Goal: Find specific page/section: Find specific page/section

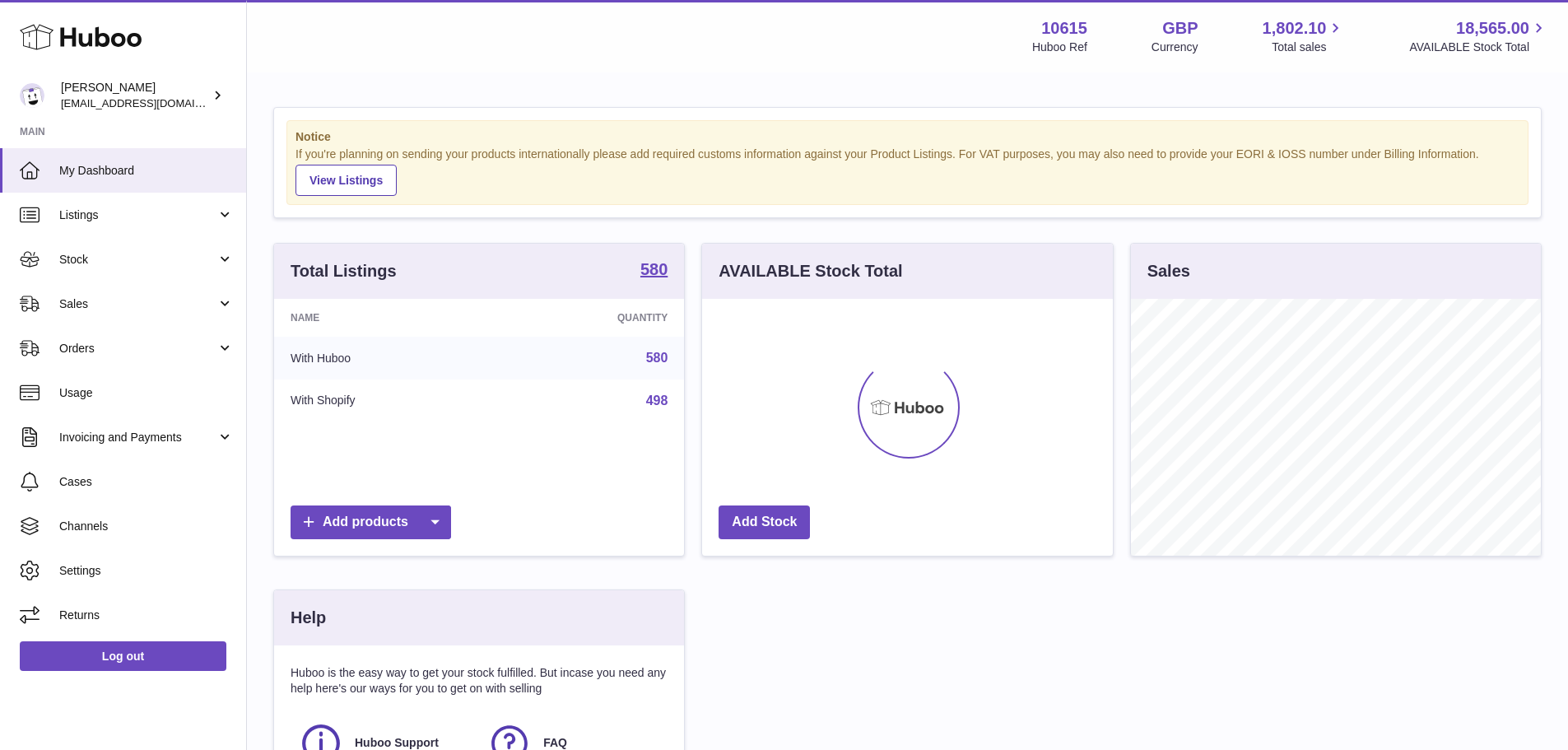
scroll to position [257, 411]
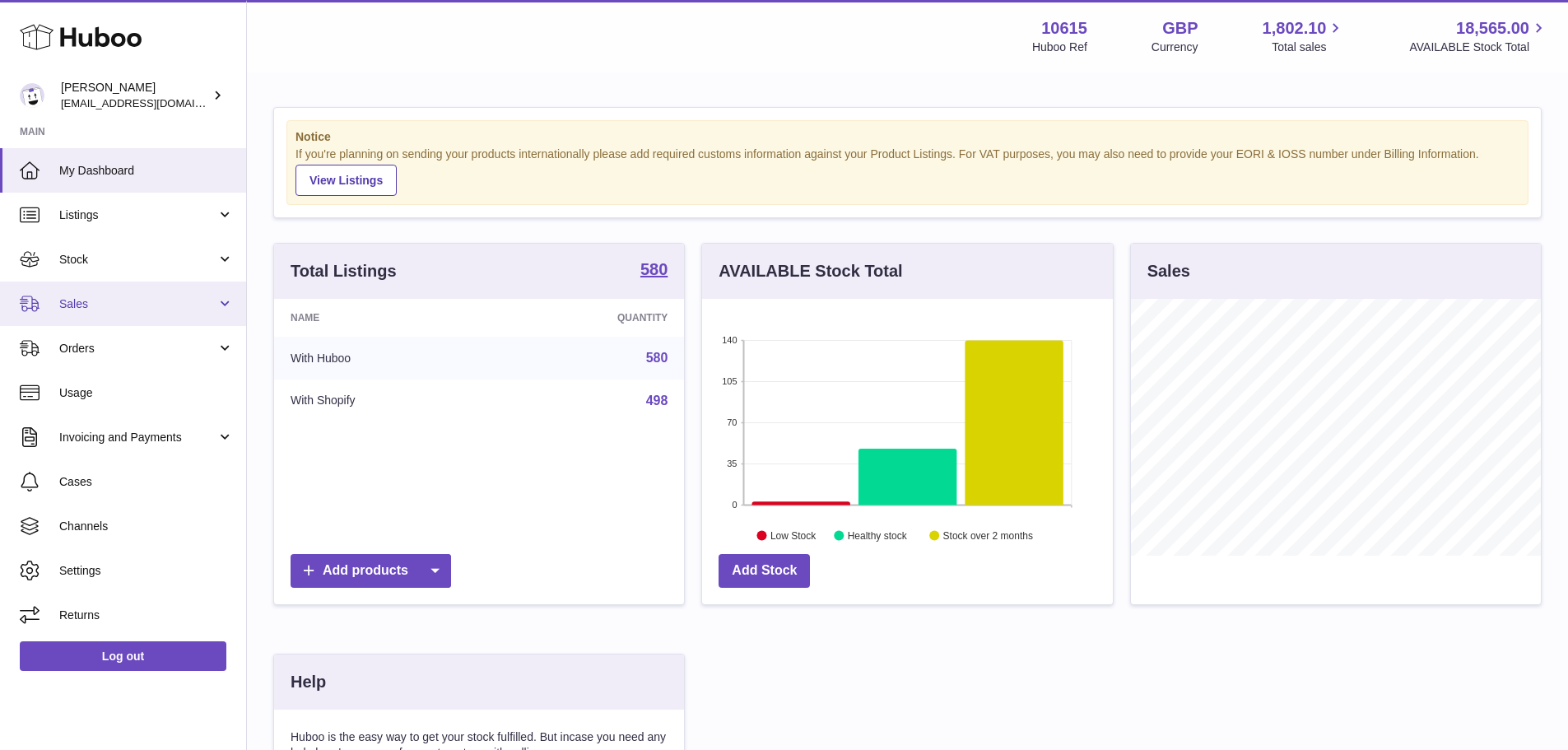
click at [99, 302] on span "Sales" at bounding box center [138, 304] width 157 height 16
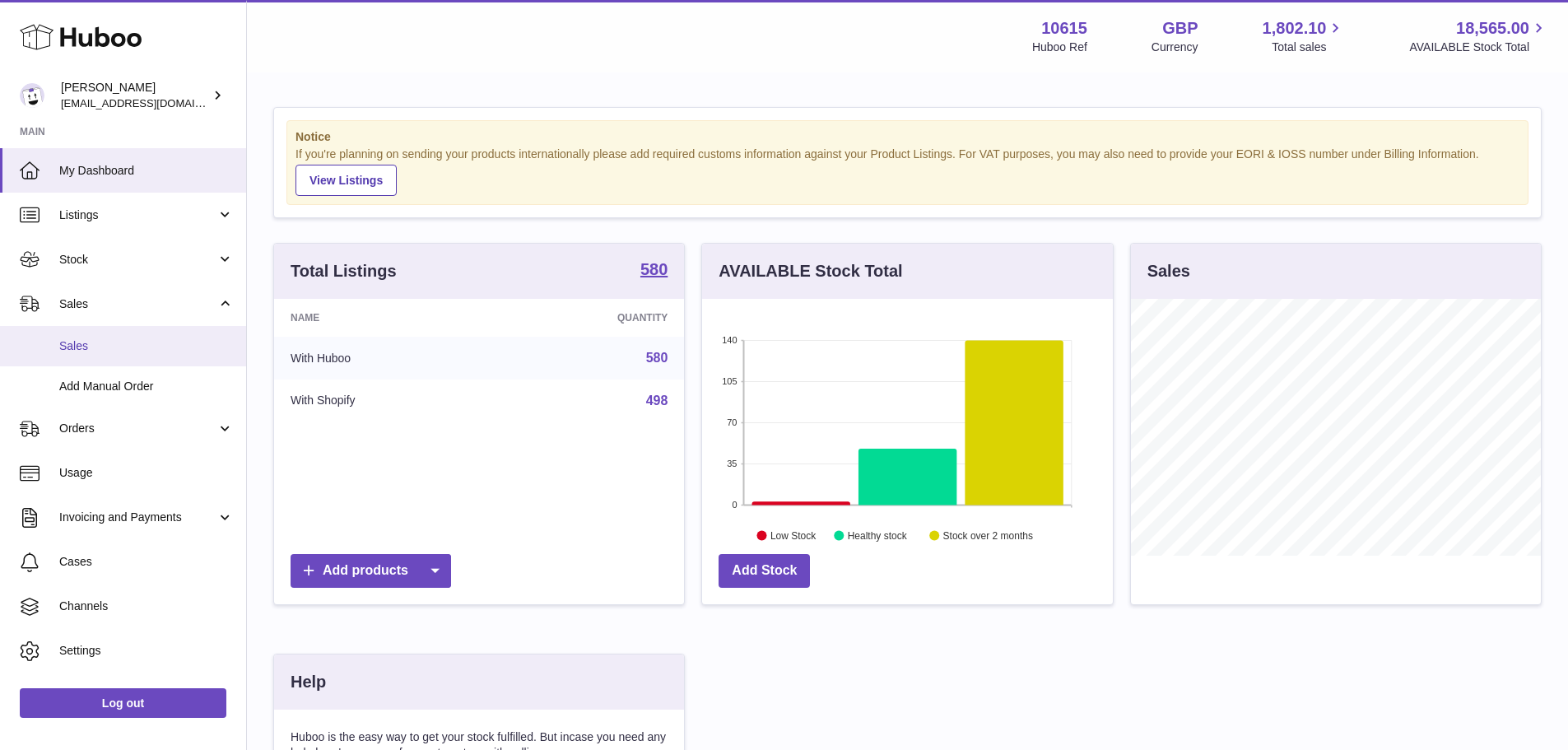
click at [103, 349] on span "Sales" at bounding box center [146, 345] width 174 height 16
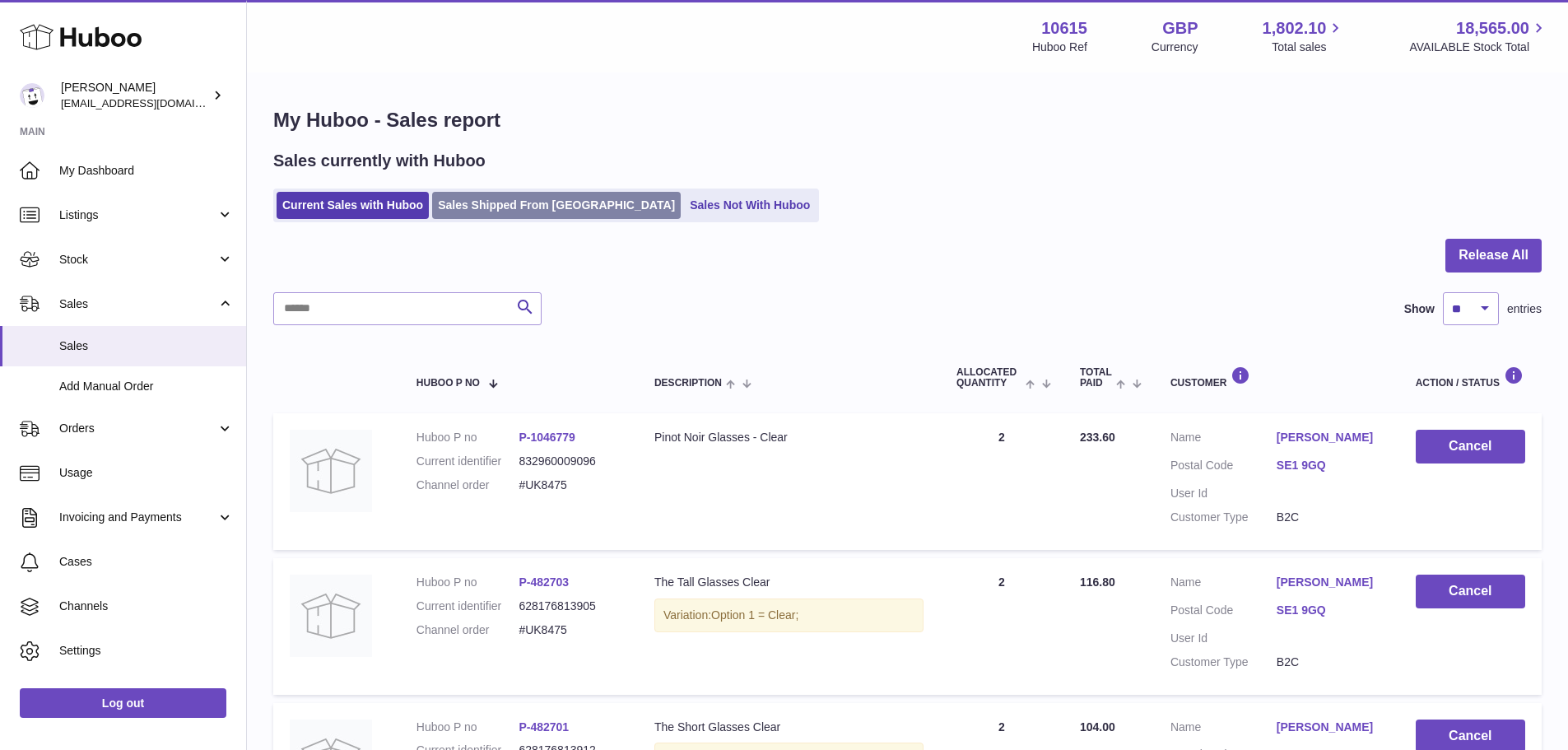
click at [559, 211] on link "Sales Shipped From [GEOGRAPHIC_DATA]" at bounding box center [556, 205] width 249 height 27
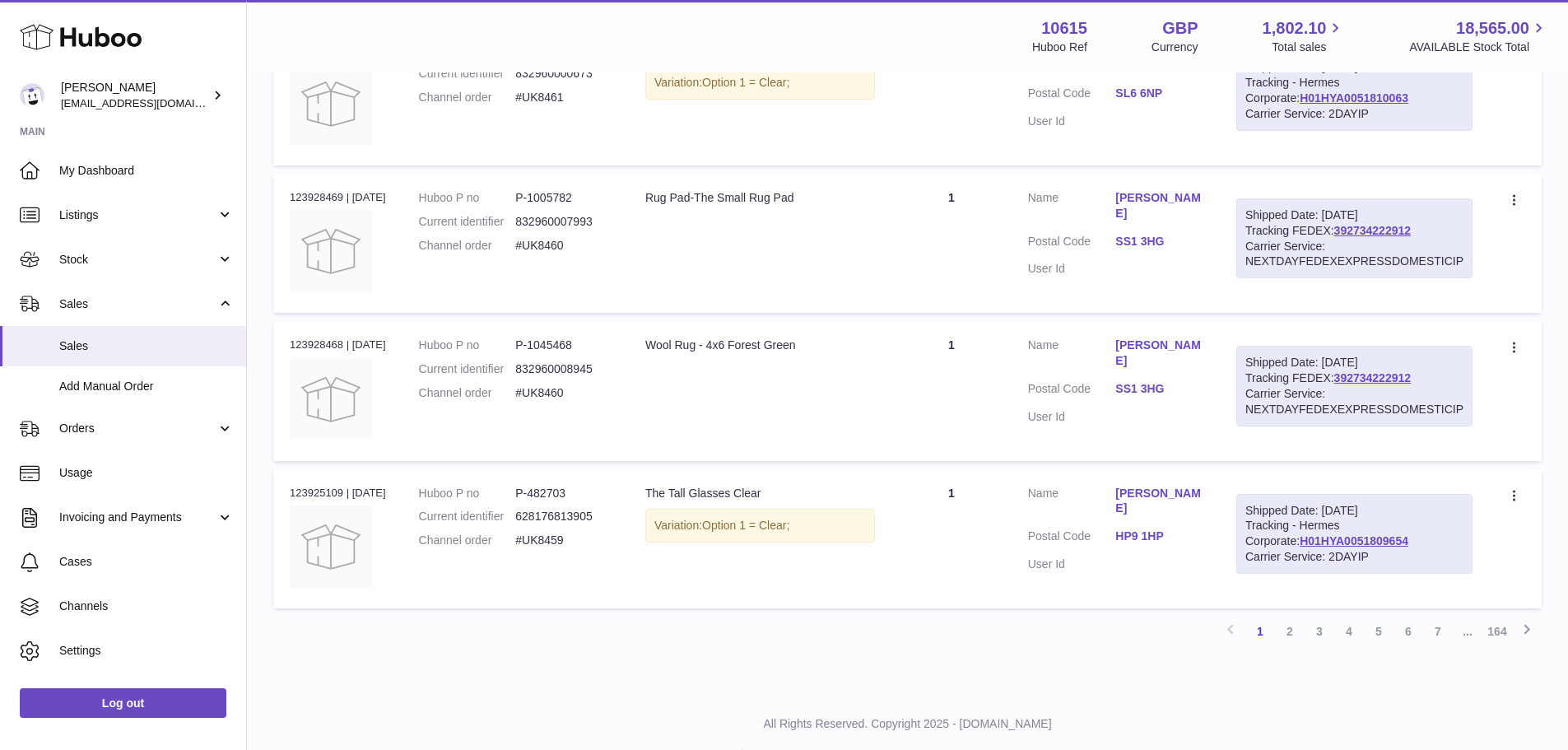
scroll to position [1289, 0]
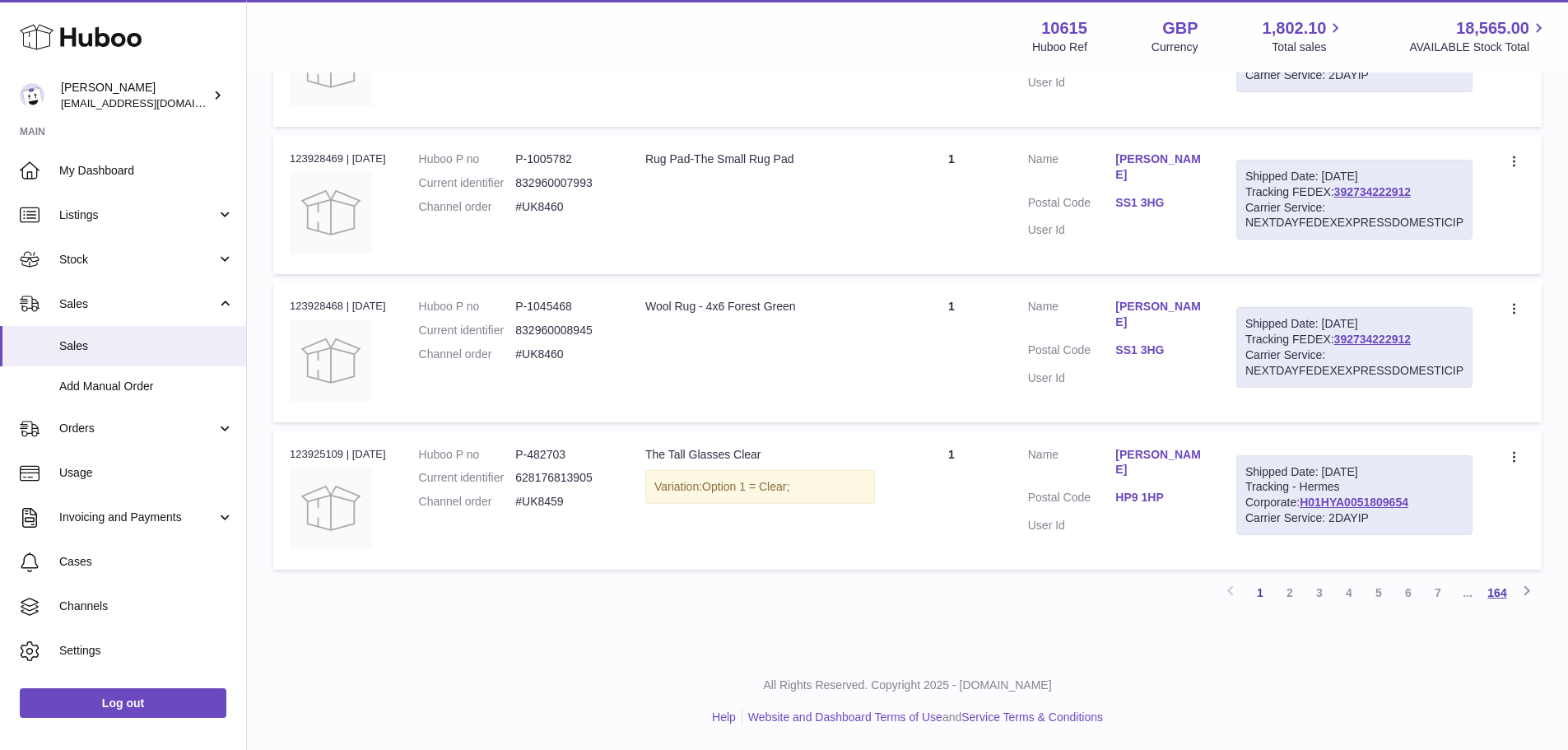
click at [1498, 594] on link "164" at bounding box center [1497, 592] width 30 height 30
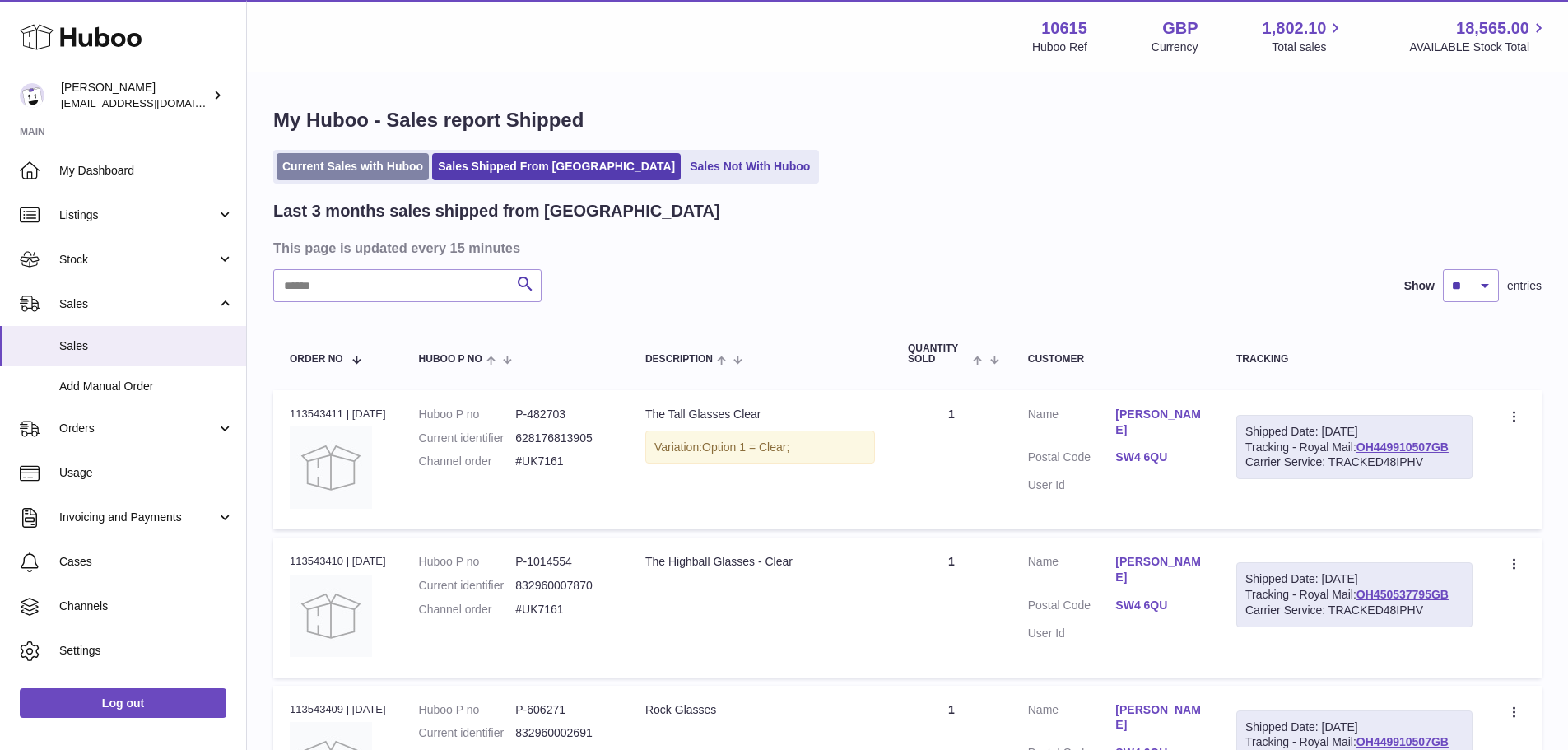
click at [397, 162] on link "Current Sales with Huboo" at bounding box center [353, 166] width 152 height 27
